Goal: Task Accomplishment & Management: Manage account settings

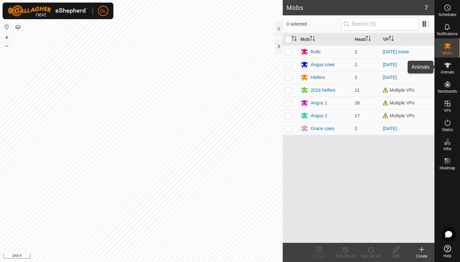
click at [449, 67] on icon at bounding box center [448, 65] width 8 height 8
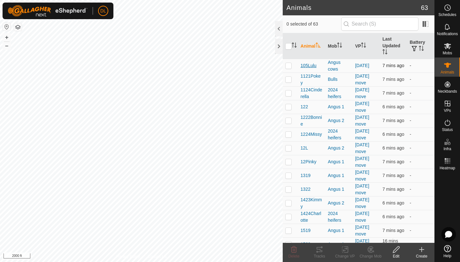
click at [316, 64] on span "105Lulu" at bounding box center [309, 65] width 16 height 7
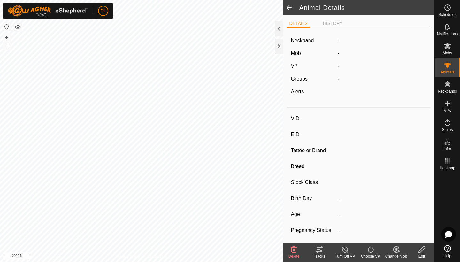
type input "105Lulu"
type input "-"
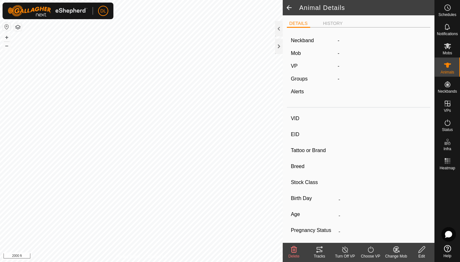
type input "0 kg"
type input "-"
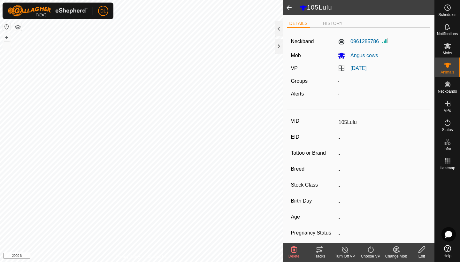
click at [290, 8] on span at bounding box center [289, 7] width 13 height 15
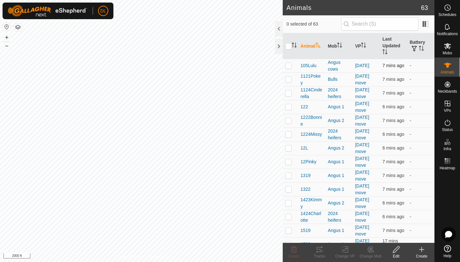
click at [289, 65] on p-checkbox at bounding box center [288, 65] width 6 height 5
checkbox input "false"
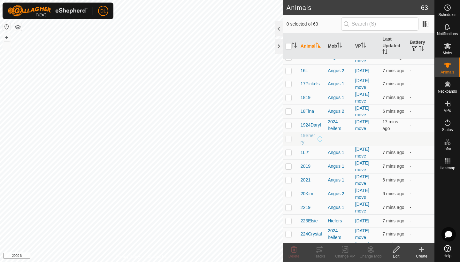
scroll to position [237, 0]
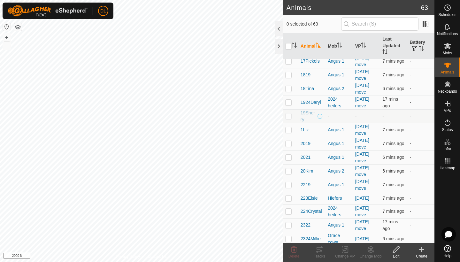
click at [292, 171] on td at bounding box center [290, 171] width 15 height 14
click at [286, 173] on p-checkbox at bounding box center [288, 170] width 6 height 5
checkbox input "false"
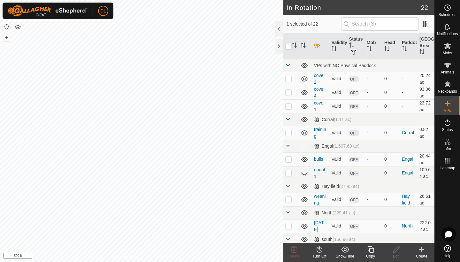
checkbox input "false"
checkbox input "true"
checkbox input "false"
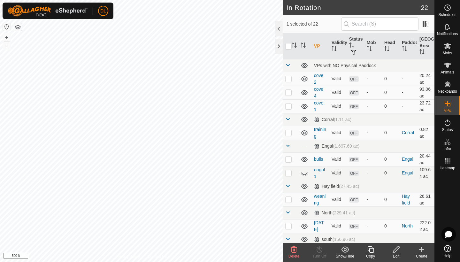
checkbox input "true"
click at [448, 66] on icon at bounding box center [447, 65] width 7 height 5
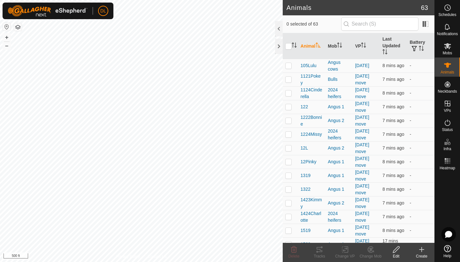
click at [446, 67] on icon at bounding box center [448, 65] width 8 height 8
checkbox input "true"
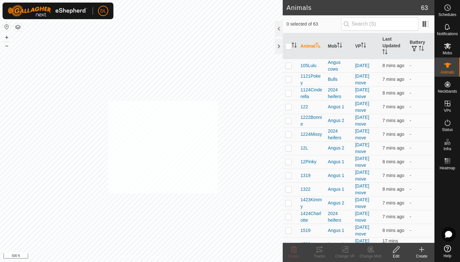
checkbox input "true"
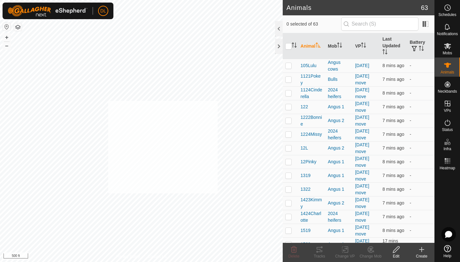
checkbox input "true"
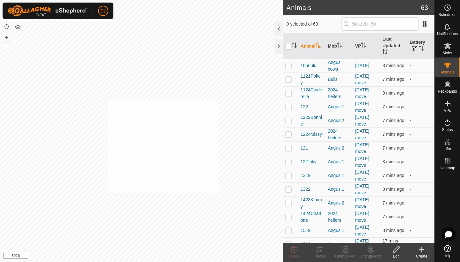
checkbox input "true"
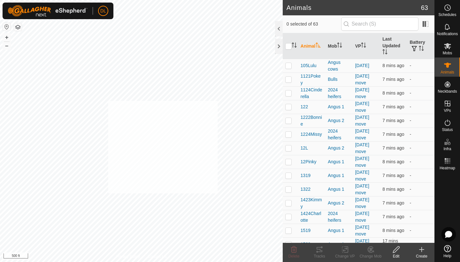
checkbox input "true"
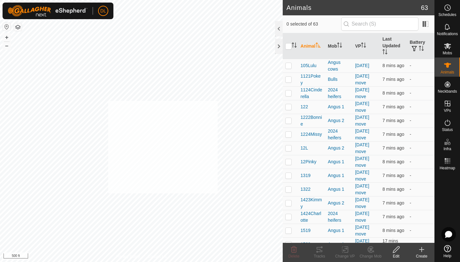
checkbox input "true"
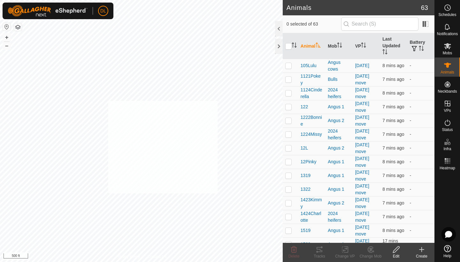
checkbox input "true"
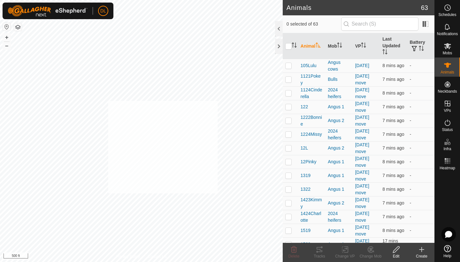
checkbox input "true"
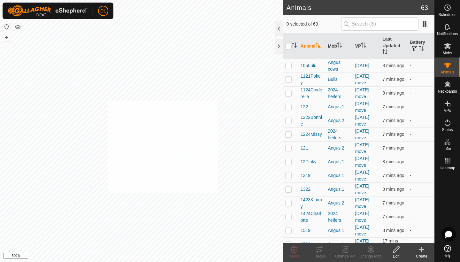
checkbox input "true"
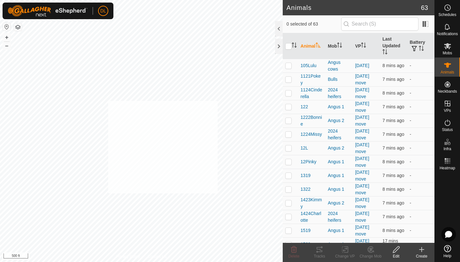
checkbox input "true"
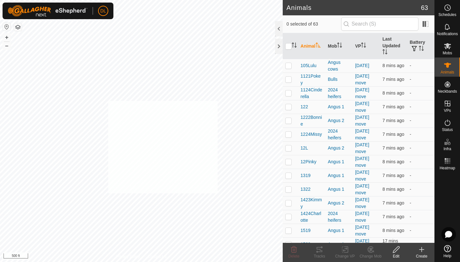
checkbox input "true"
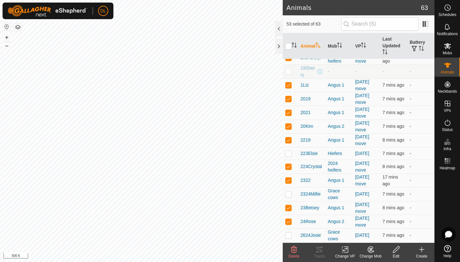
scroll to position [304, 0]
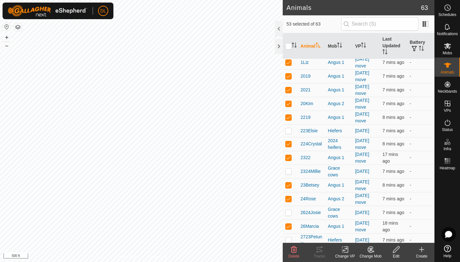
click at [344, 252] on icon at bounding box center [345, 250] width 8 height 8
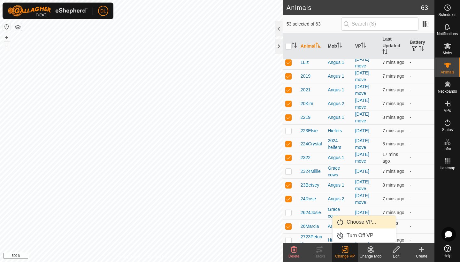
click at [354, 223] on link "Choose VP..." at bounding box center [364, 222] width 63 height 13
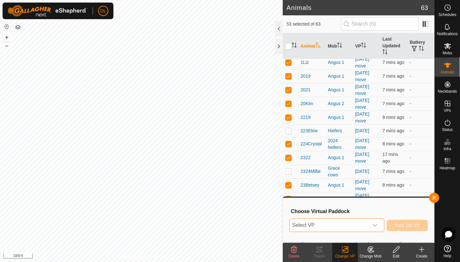
click at [312, 228] on span "Select VP" at bounding box center [329, 225] width 79 height 13
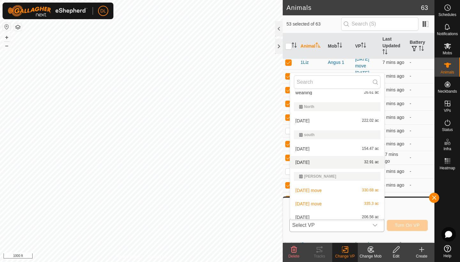
scroll to position [145, 0]
click at [311, 204] on li "aug 15 move 335.3 ac" at bounding box center [337, 203] width 94 height 13
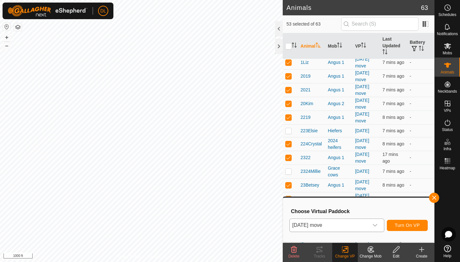
click at [414, 226] on span "Turn On VP" at bounding box center [407, 225] width 25 height 5
